Goal: Information Seeking & Learning: Learn about a topic

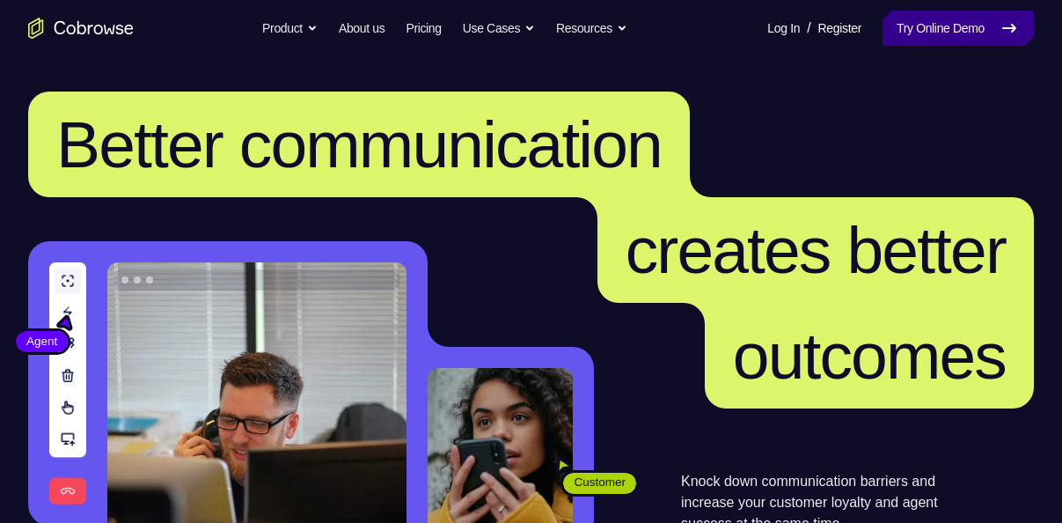
scroll to position [371, 0]
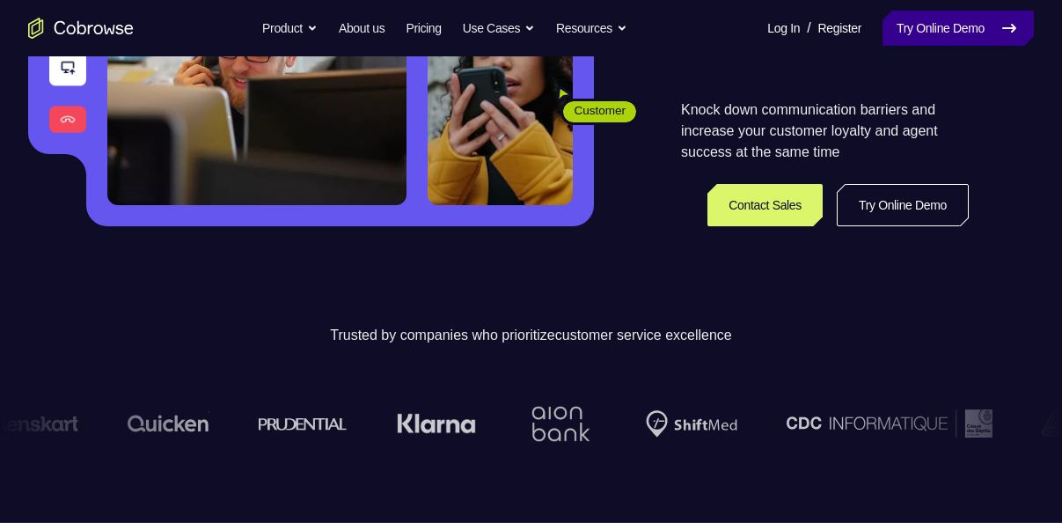
click at [928, 26] on link "Try Online Demo" at bounding box center [957, 28] width 151 height 35
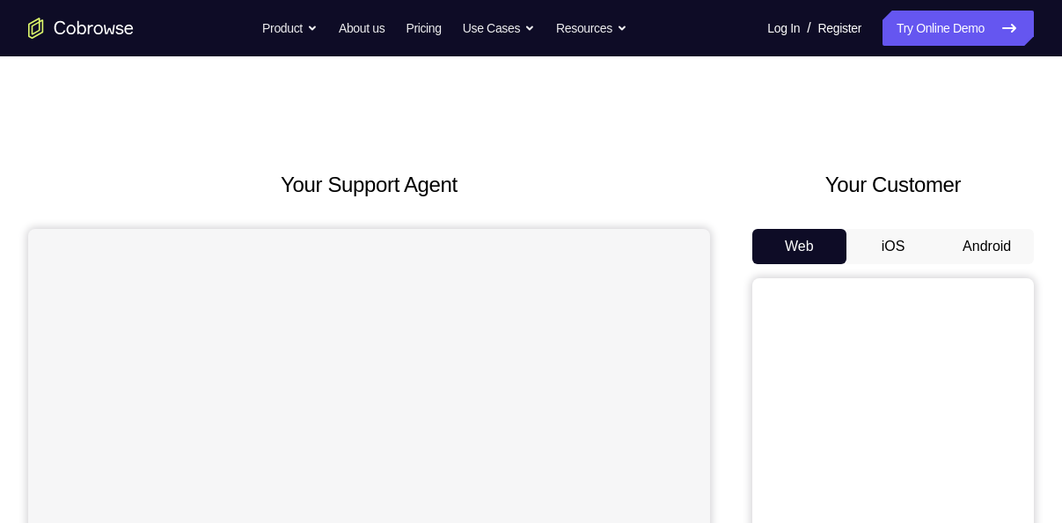
click at [981, 251] on button "Android" at bounding box center [987, 246] width 94 height 35
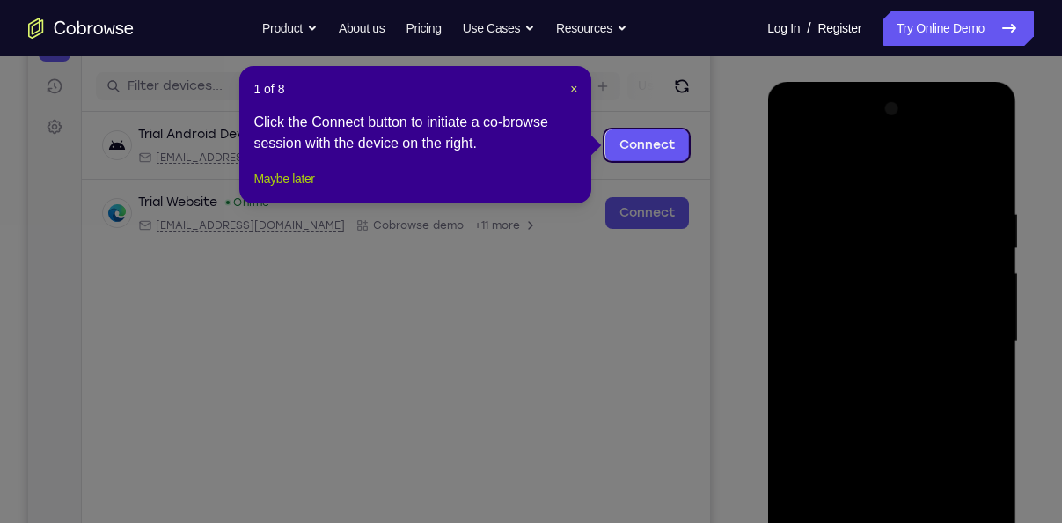
click at [289, 189] on button "Maybe later" at bounding box center [283, 178] width 61 height 21
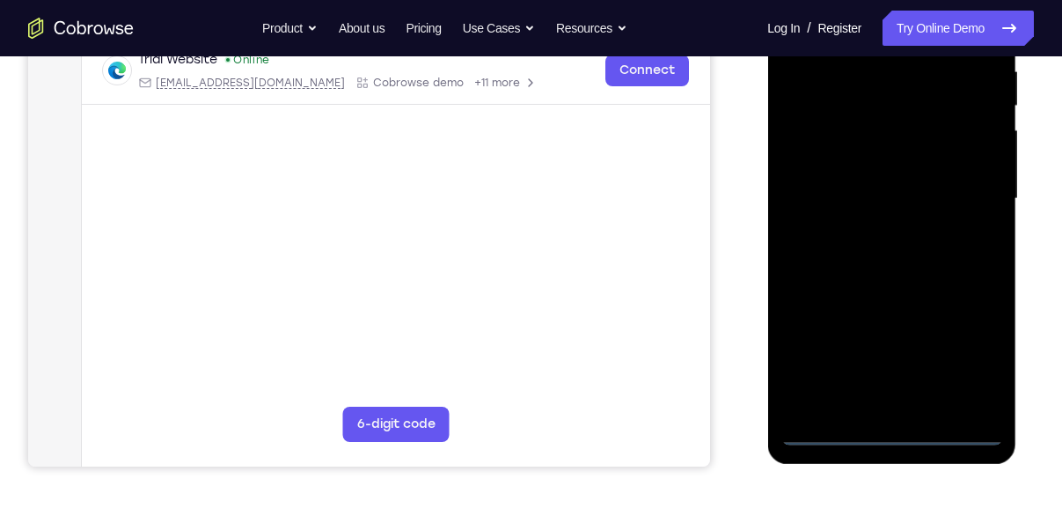
scroll to position [386, 0]
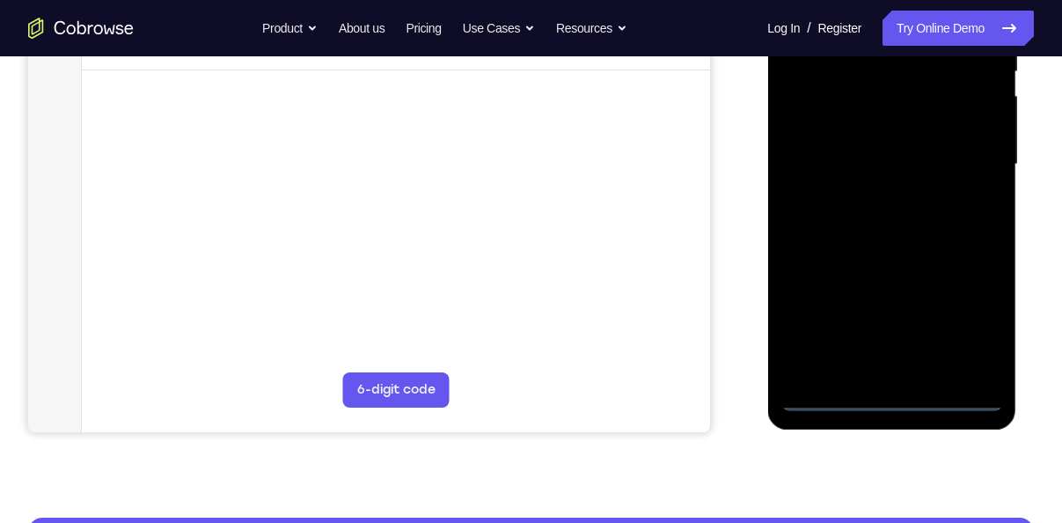
click at [893, 401] on div at bounding box center [891, 164] width 222 height 493
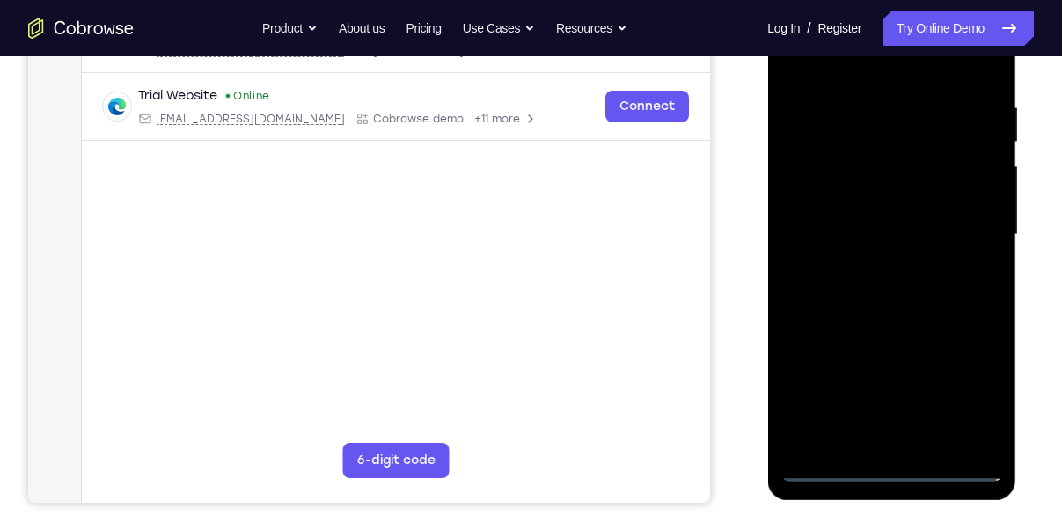
click at [965, 393] on div at bounding box center [891, 235] width 222 height 493
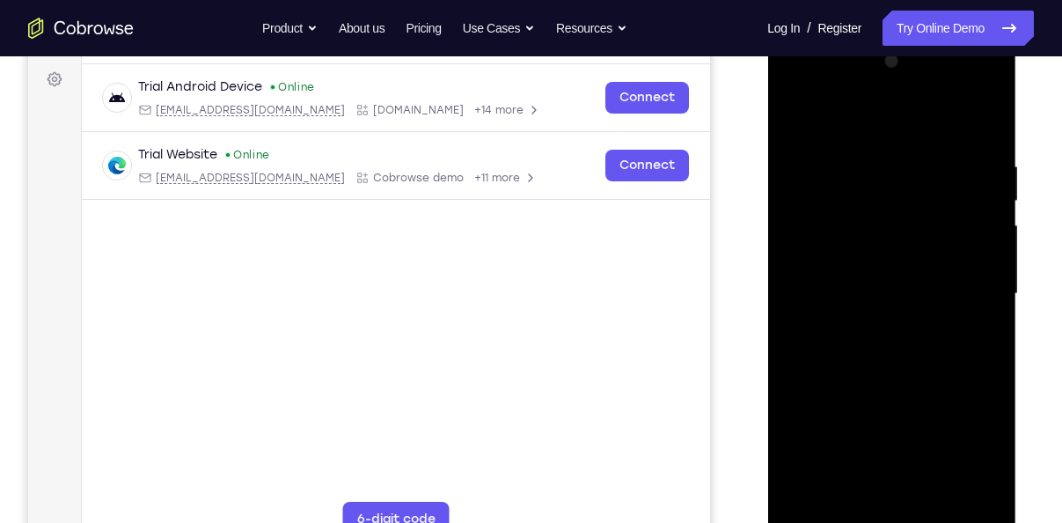
scroll to position [245, 0]
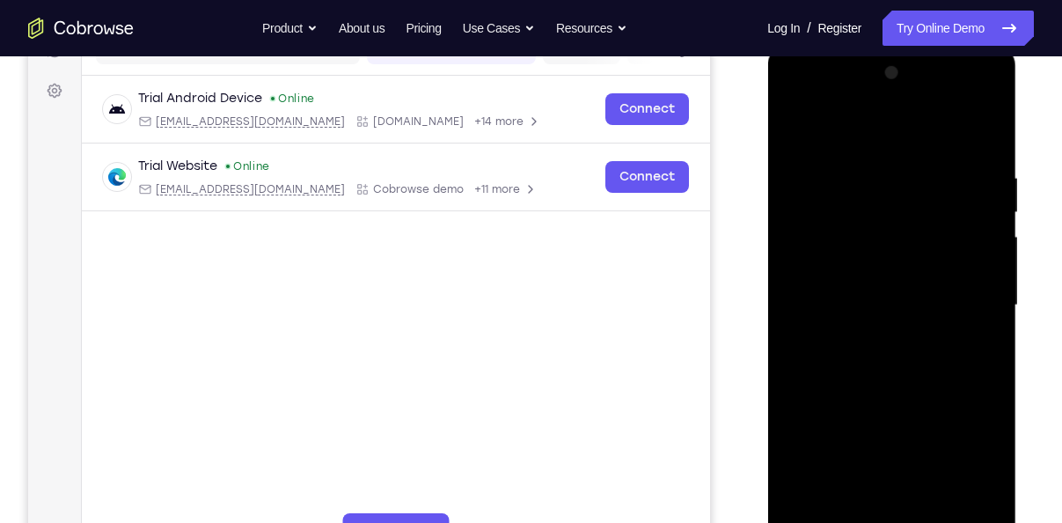
click at [828, 126] on div at bounding box center [891, 305] width 222 height 493
click at [851, 204] on div at bounding box center [891, 305] width 222 height 493
click at [819, 237] on div at bounding box center [891, 305] width 222 height 493
click at [830, 309] on div at bounding box center [891, 305] width 222 height 493
click at [846, 296] on div at bounding box center [891, 305] width 222 height 493
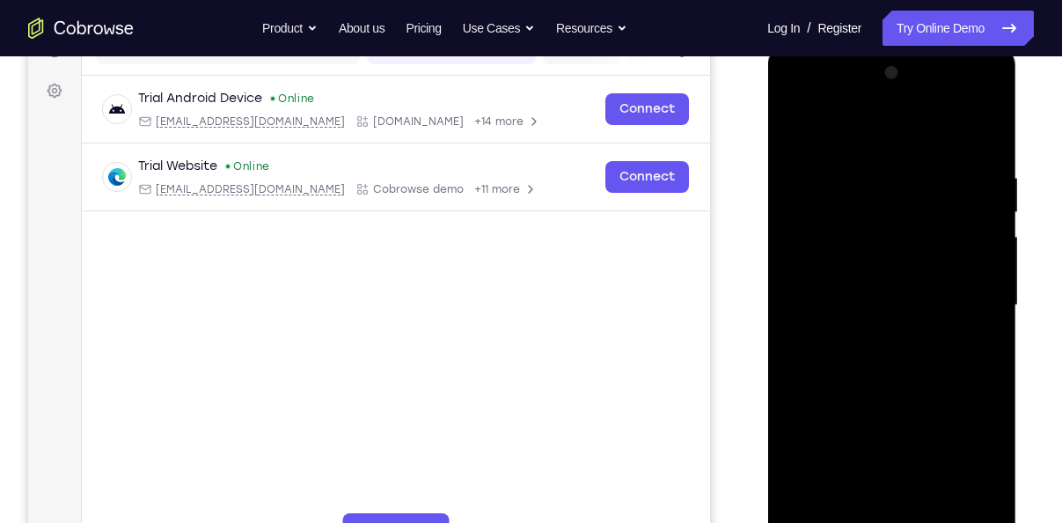
click at [842, 323] on div at bounding box center [891, 305] width 222 height 493
click at [926, 135] on div at bounding box center [891, 305] width 222 height 493
click at [902, 159] on div at bounding box center [891, 305] width 222 height 493
click at [894, 335] on div at bounding box center [891, 305] width 222 height 493
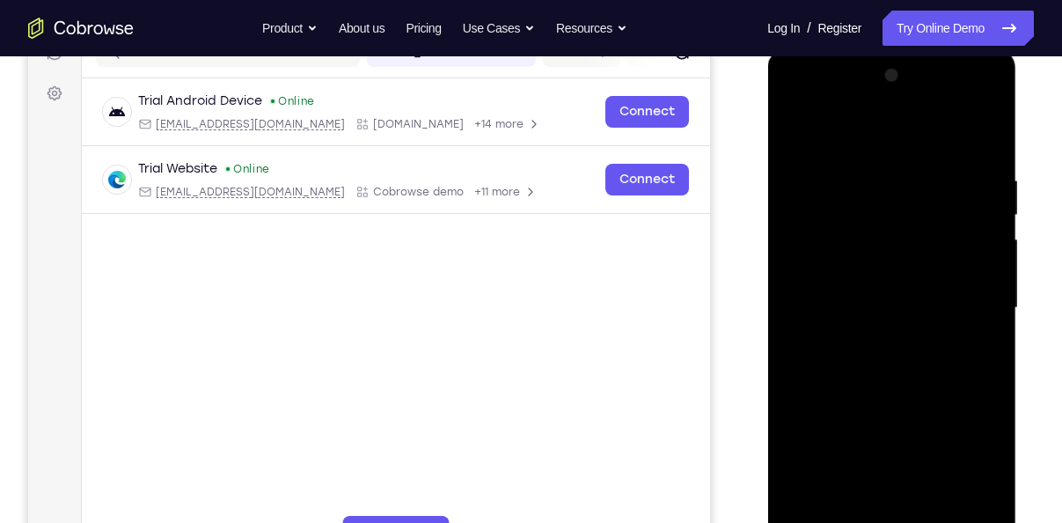
scroll to position [241, 0]
